Goal: Unclear

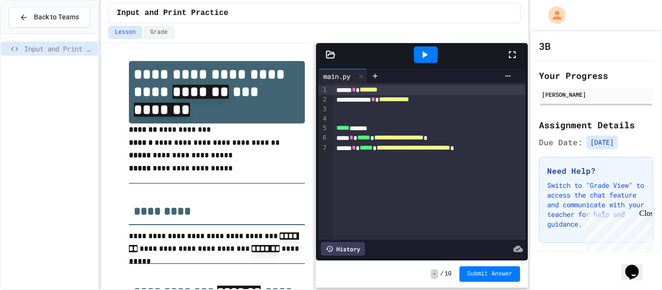
click at [222, 161] on p "**********" at bounding box center [217, 150] width 176 height 52
